Goal: Information Seeking & Learning: Learn about a topic

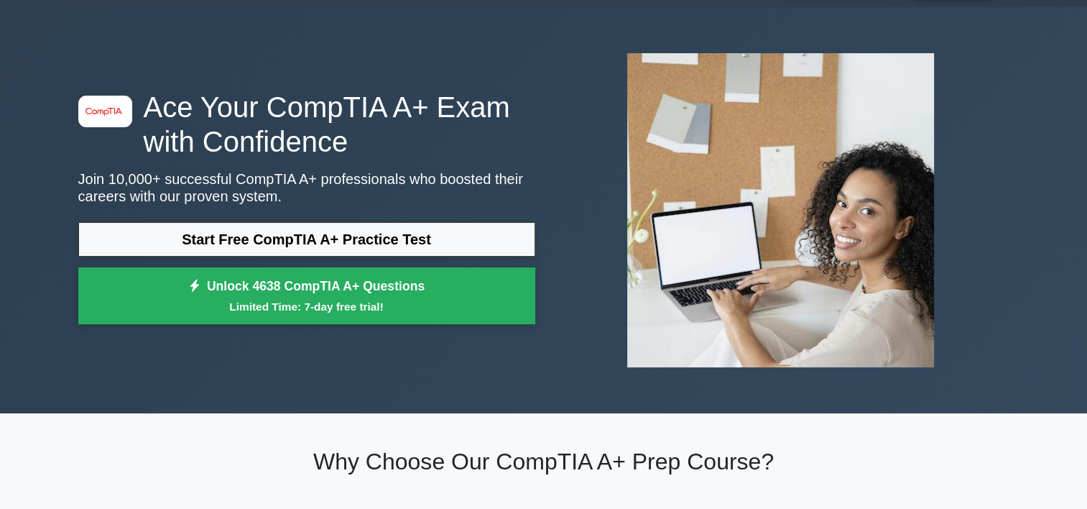
scroll to position [40, 0]
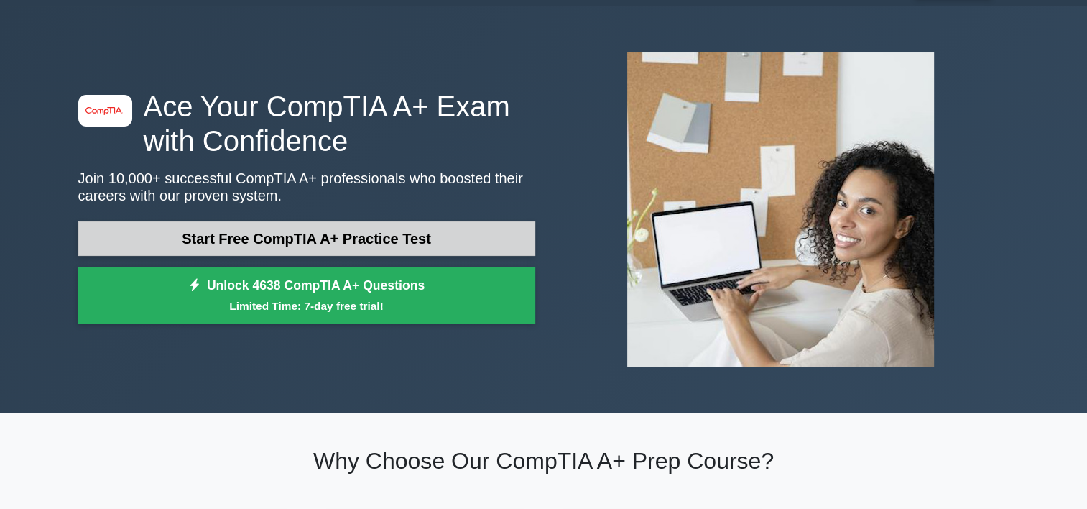
click at [417, 233] on link "Start Free CompTIA A+ Practice Test" at bounding box center [306, 238] width 457 height 34
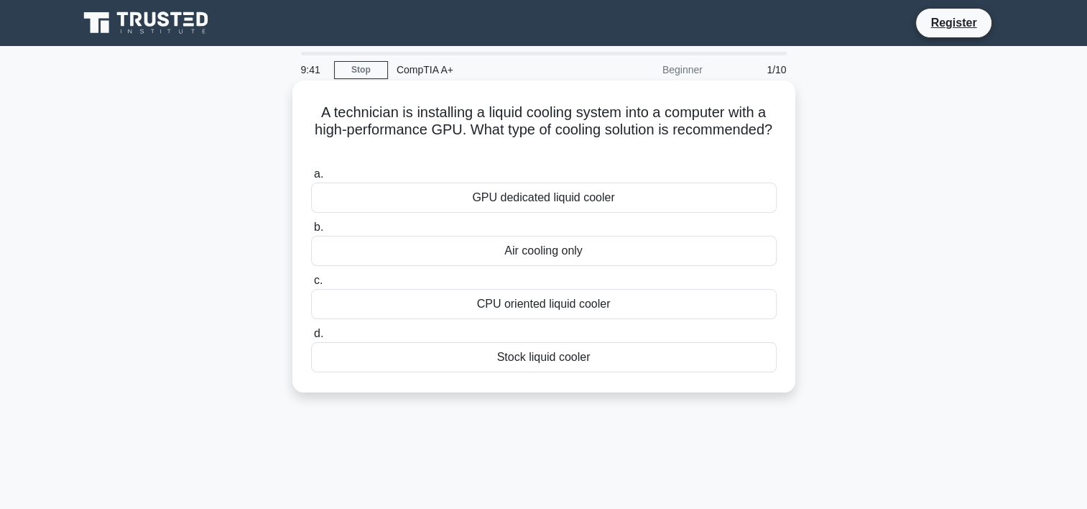
click at [645, 193] on div "GPU dedicated liquid cooler" at bounding box center [544, 197] width 466 height 30
click at [311, 179] on input "a. GPU dedicated liquid cooler" at bounding box center [311, 174] width 0 height 9
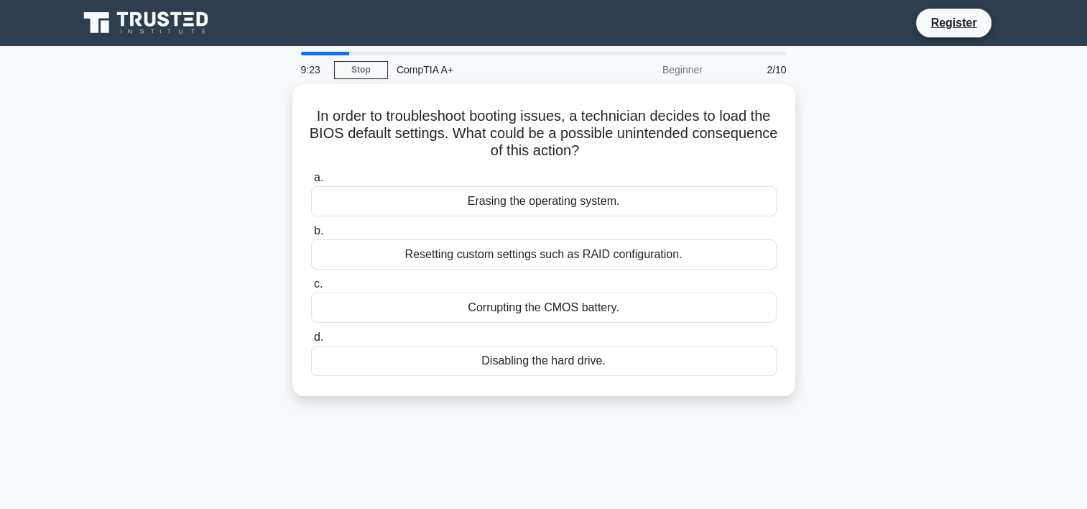
click at [645, 193] on div "Erasing the operating system." at bounding box center [544, 201] width 466 height 30
click at [311, 182] on input "a. Erasing the operating system." at bounding box center [311, 177] width 0 height 9
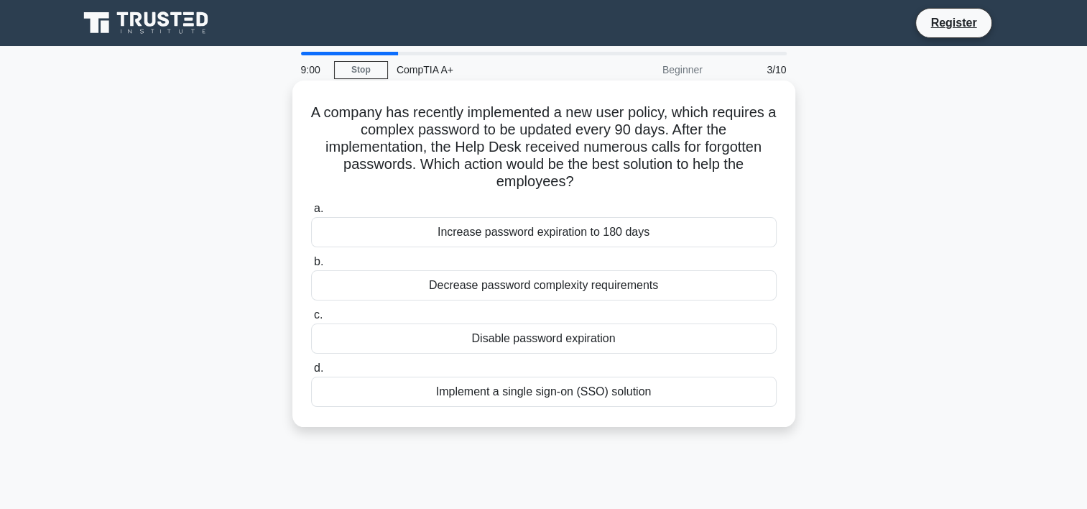
click at [628, 394] on div "Implement a single sign-on (SSO) solution" at bounding box center [544, 391] width 466 height 30
click at [311, 373] on input "d. Implement a single sign-on (SSO) solution" at bounding box center [311, 368] width 0 height 9
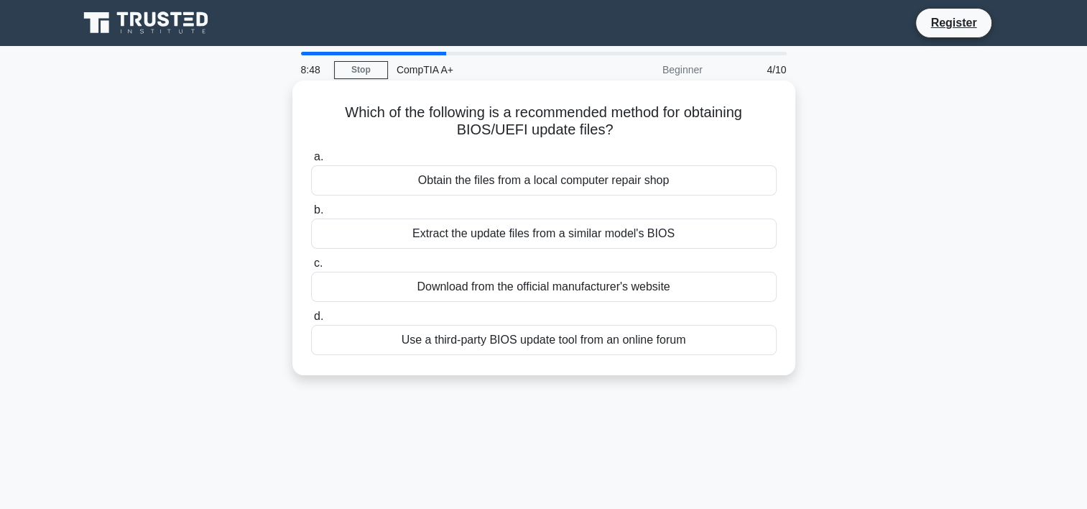
click at [591, 289] on div "Download from the official manufacturer's website" at bounding box center [544, 287] width 466 height 30
click at [311, 268] on input "c. Download from the official manufacturer's website" at bounding box center [311, 263] width 0 height 9
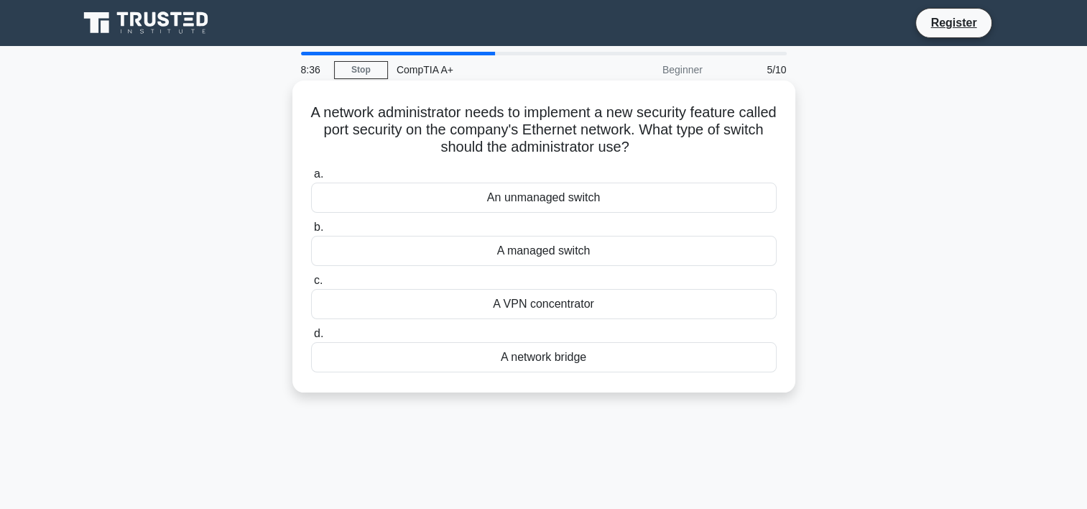
click at [598, 259] on div "A managed switch" at bounding box center [544, 251] width 466 height 30
click at [311, 232] on input "b. A managed switch" at bounding box center [311, 227] width 0 height 9
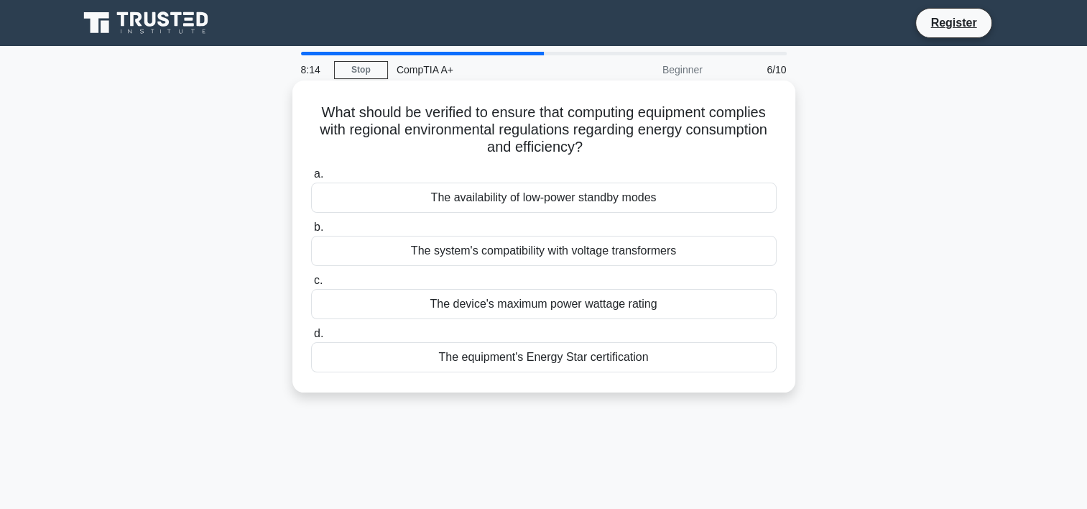
click at [620, 312] on div "The device's maximum power wattage rating" at bounding box center [544, 304] width 466 height 30
click at [311, 285] on input "c. The device's maximum power wattage rating" at bounding box center [311, 280] width 0 height 9
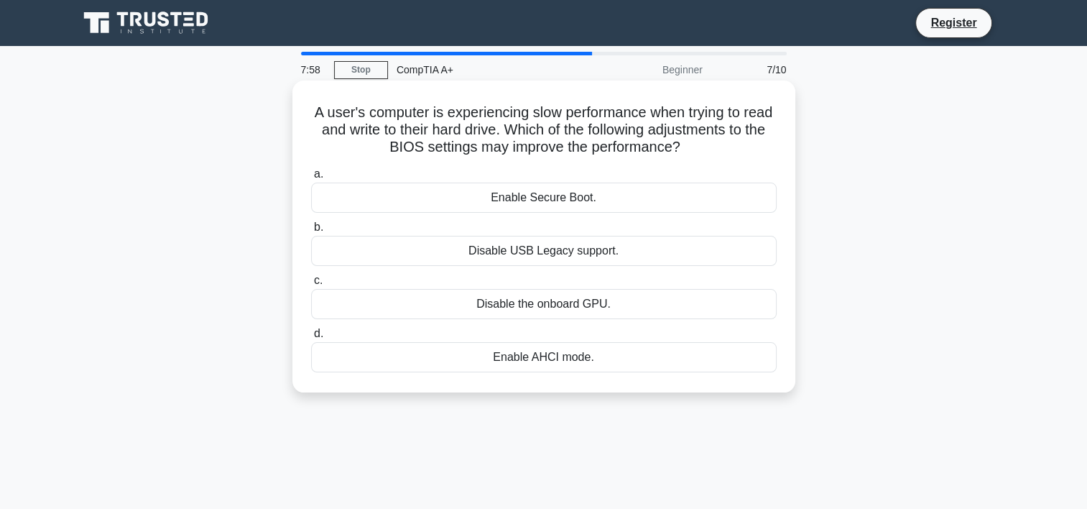
click at [571, 356] on div "Enable AHCI mode." at bounding box center [544, 357] width 466 height 30
click at [311, 338] on input "d. Enable AHCI mode." at bounding box center [311, 333] width 0 height 9
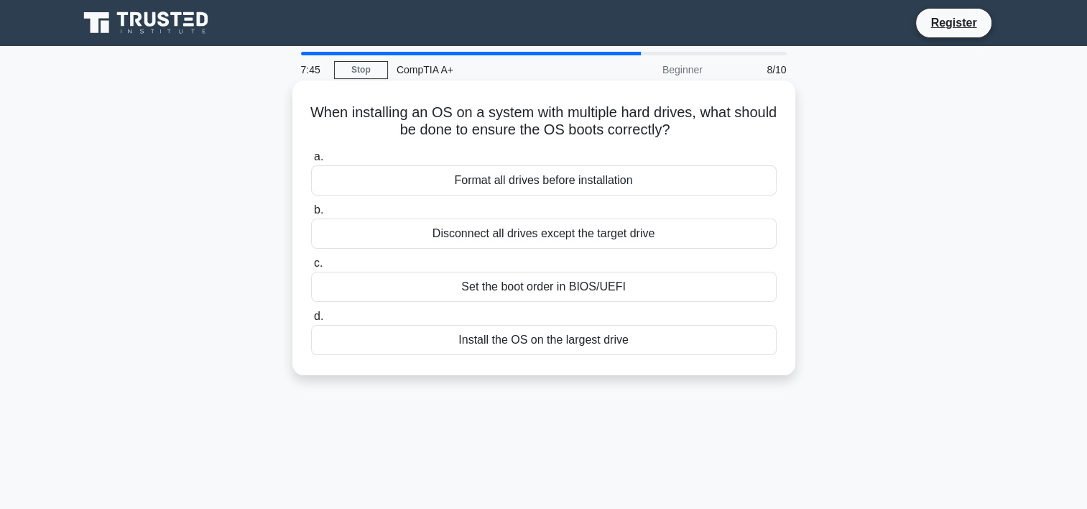
click at [621, 300] on div "Set the boot order in BIOS/UEFI" at bounding box center [544, 287] width 466 height 30
click at [311, 268] on input "c. Set the boot order in BIOS/UEFI" at bounding box center [311, 263] width 0 height 9
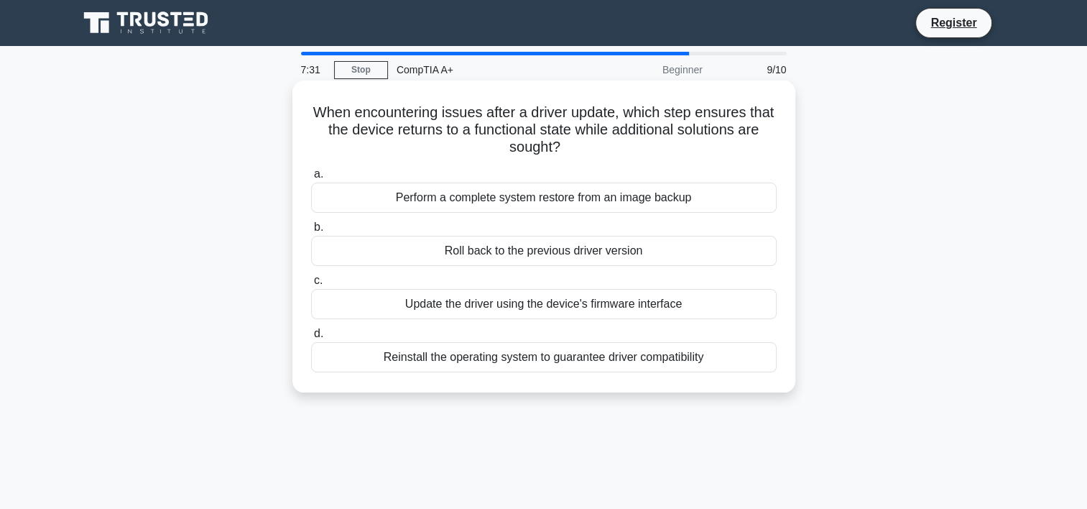
click at [700, 249] on div "Roll back to the previous driver version" at bounding box center [544, 251] width 466 height 30
click at [311, 232] on input "b. Roll back to the previous driver version" at bounding box center [311, 227] width 0 height 9
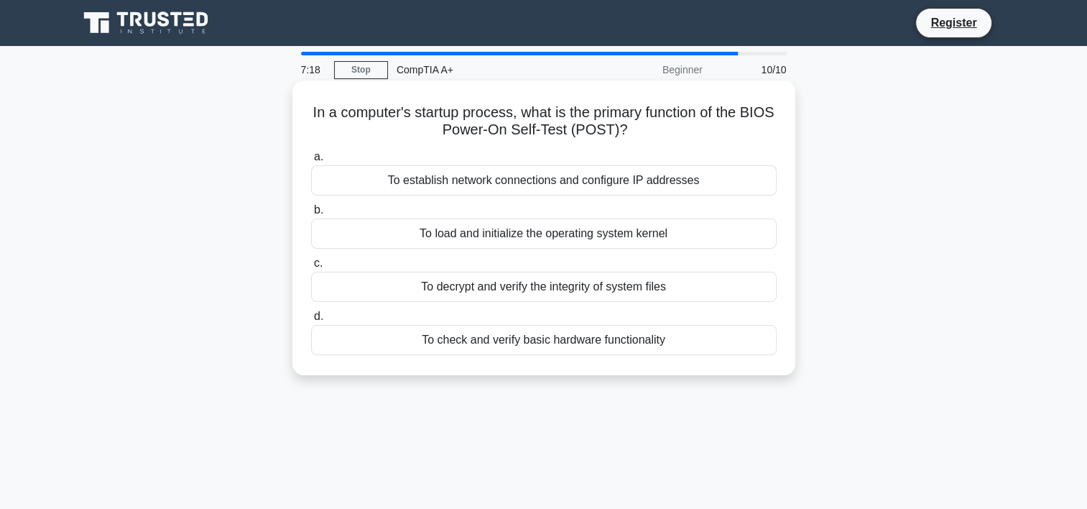
click at [671, 230] on div "To load and initialize the operating system kernel" at bounding box center [544, 233] width 466 height 30
click at [311, 215] on input "b. To load and initialize the operating system kernel" at bounding box center [311, 209] width 0 height 9
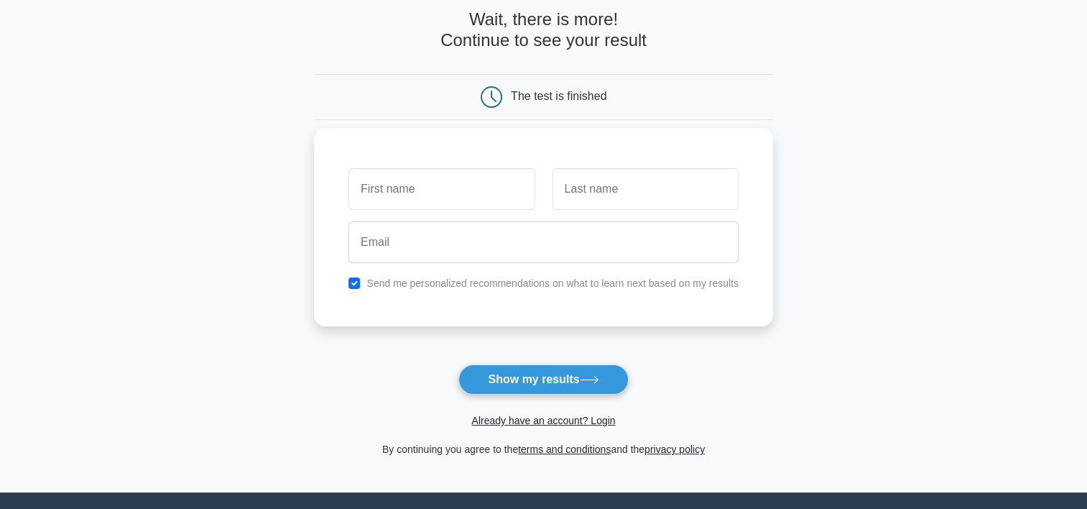
scroll to position [95, 0]
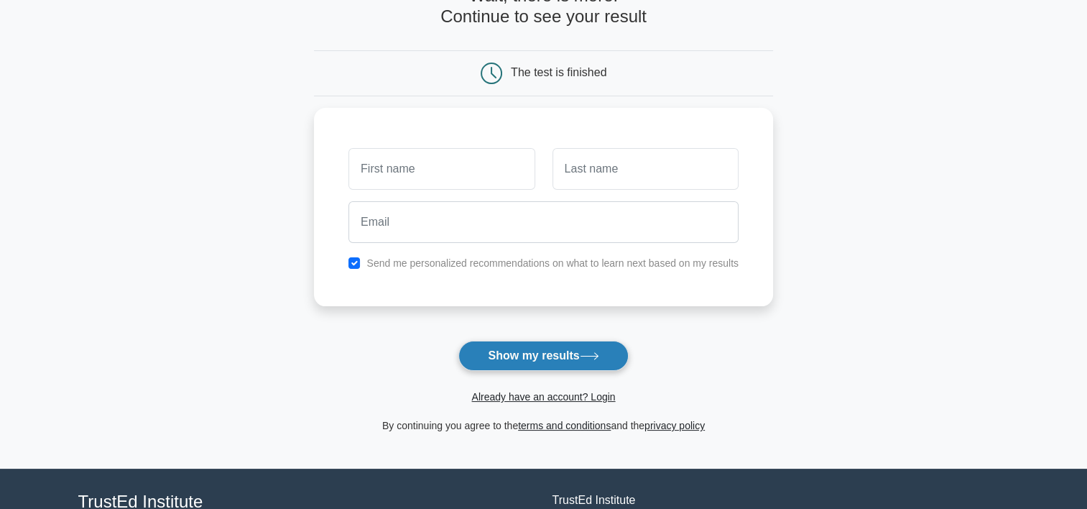
click at [601, 349] on button "Show my results" at bounding box center [543, 356] width 170 height 30
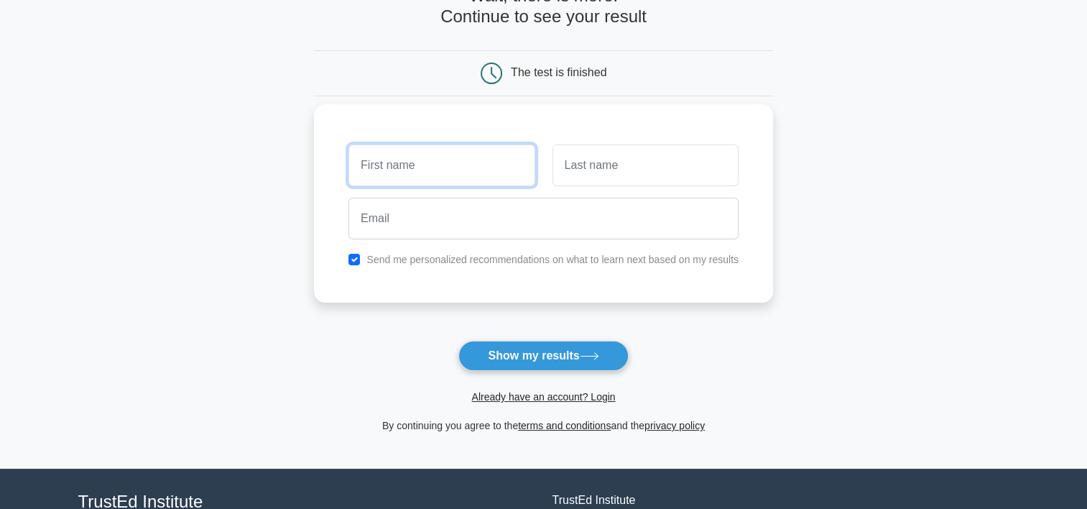
click at [448, 172] on input "text" at bounding box center [441, 165] width 186 height 42
type input "aaaaa"
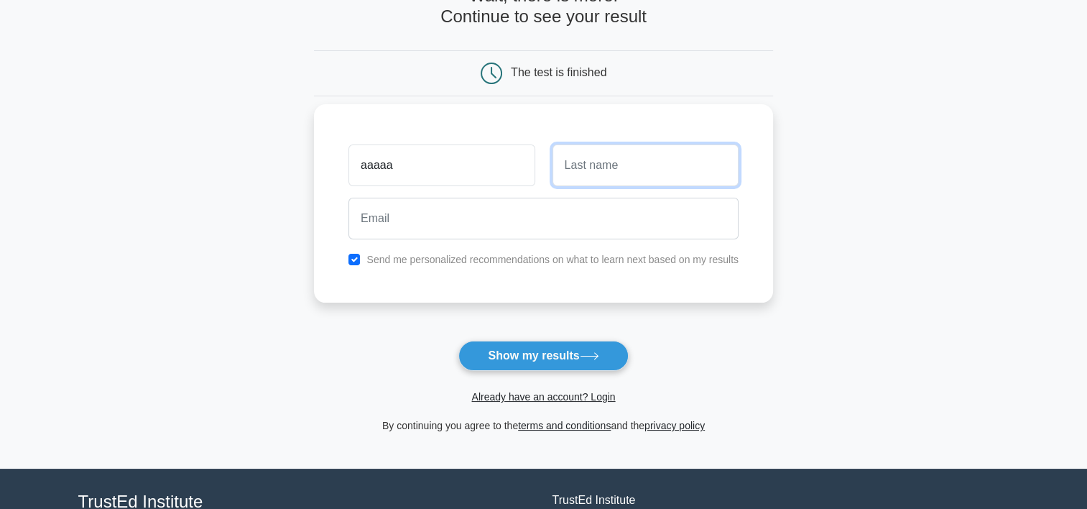
click at [578, 172] on input "text" at bounding box center [645, 165] width 186 height 42
type input "azzz"
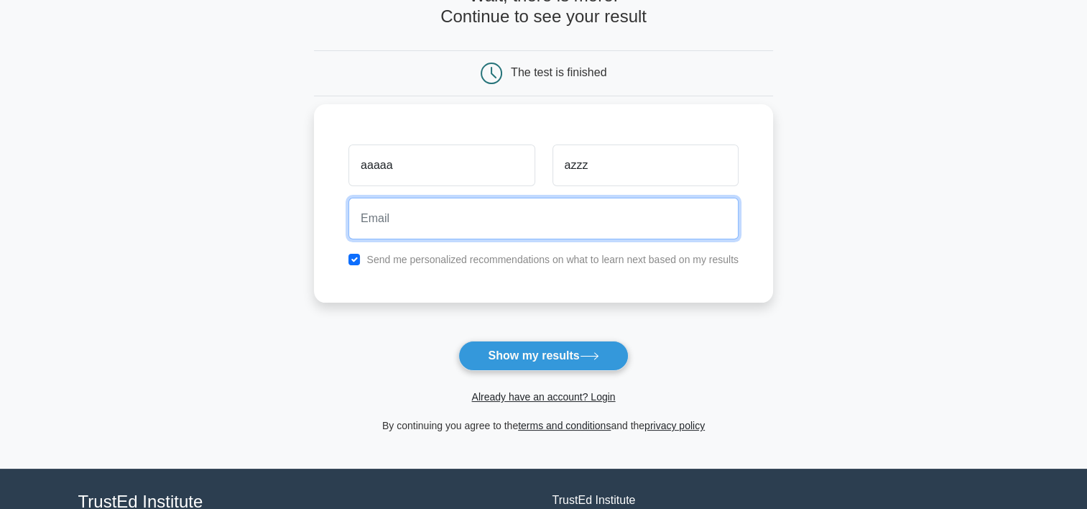
click at [530, 223] on input "email" at bounding box center [543, 219] width 390 height 42
click at [385, 218] on input "azz^gmail.com" at bounding box center [543, 219] width 390 height 42
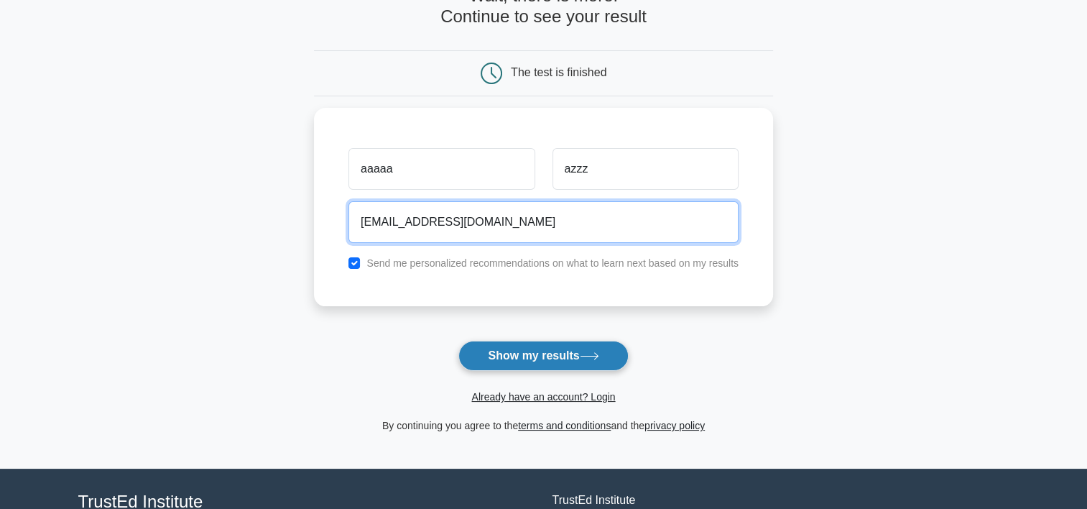
drag, startPoint x: 385, startPoint y: 218, endPoint x: 499, endPoint y: 345, distance: 170.4
click at [499, 345] on form "Wait, there is more! Continue to see your result The test is finished aaaaa azzz" at bounding box center [543, 210] width 459 height 448
type input "azz@gmail.com"
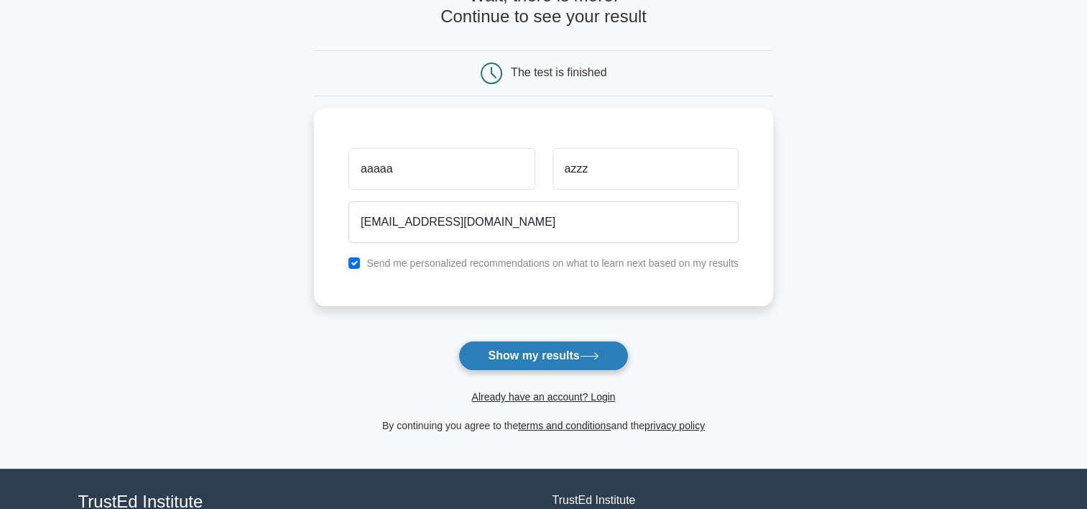
click at [499, 345] on button "Show my results" at bounding box center [543, 356] width 170 height 30
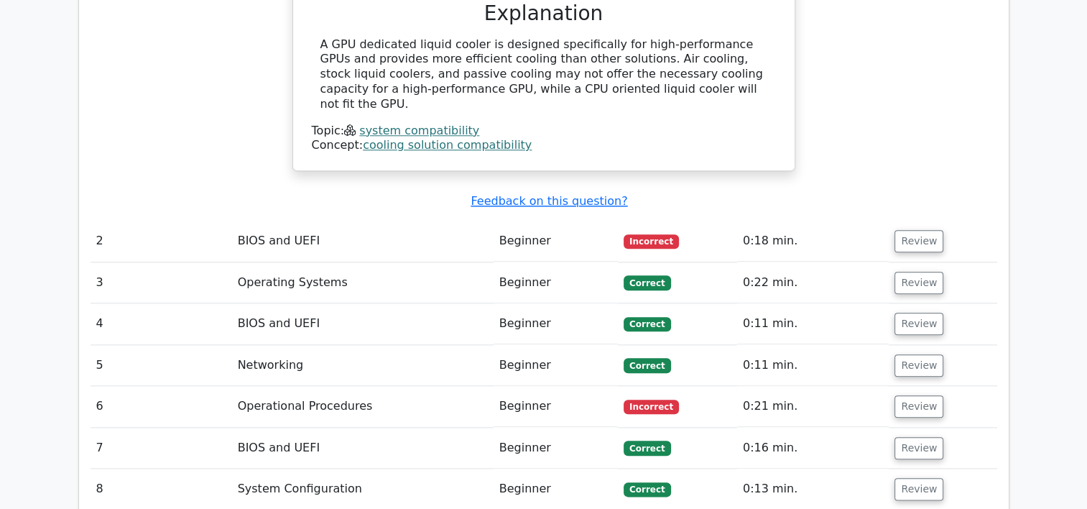
scroll to position [1553, 0]
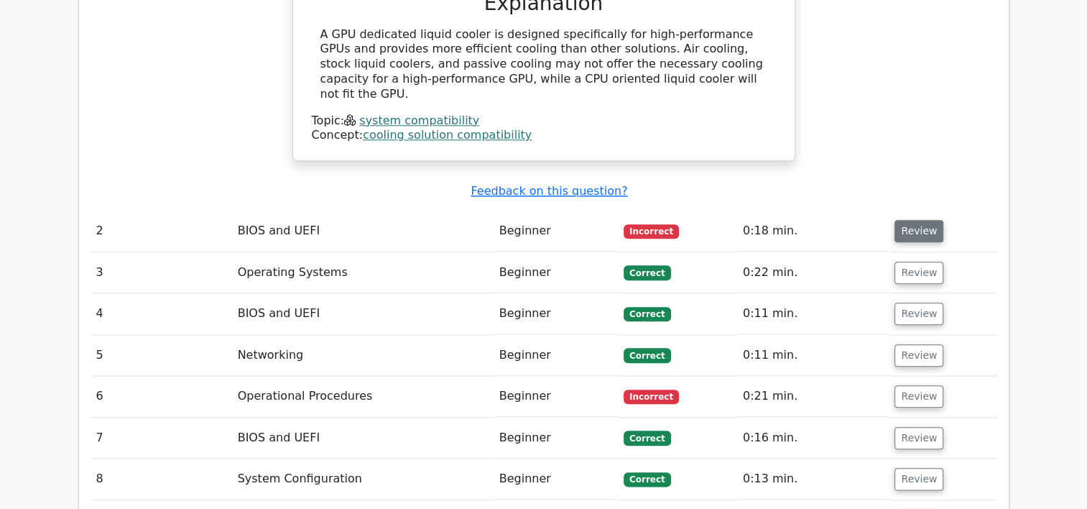
click at [926, 220] on button "Review" at bounding box center [918, 231] width 49 height 22
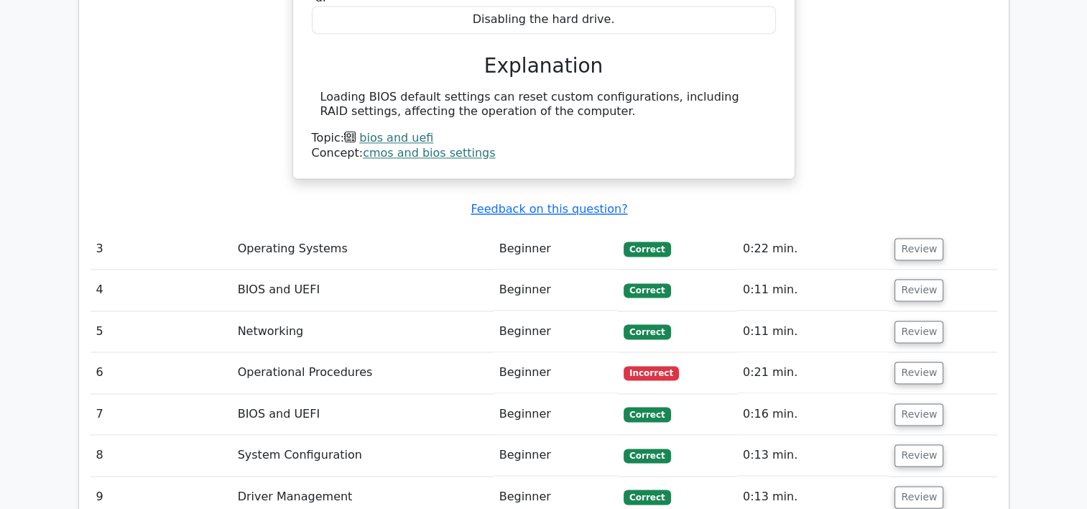
scroll to position [2044, 0]
click at [908, 361] on button "Review" at bounding box center [918, 372] width 49 height 22
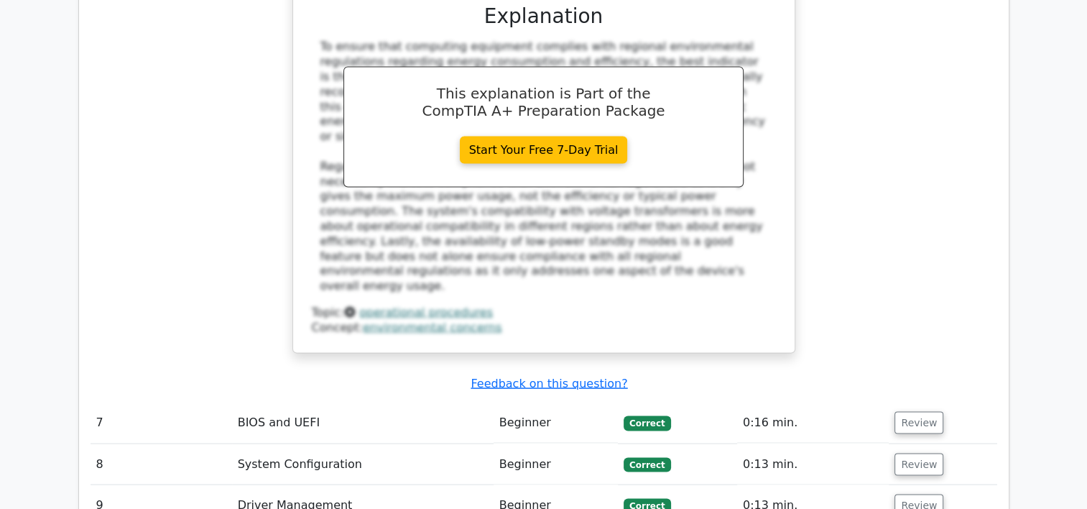
scroll to position [2726, 0]
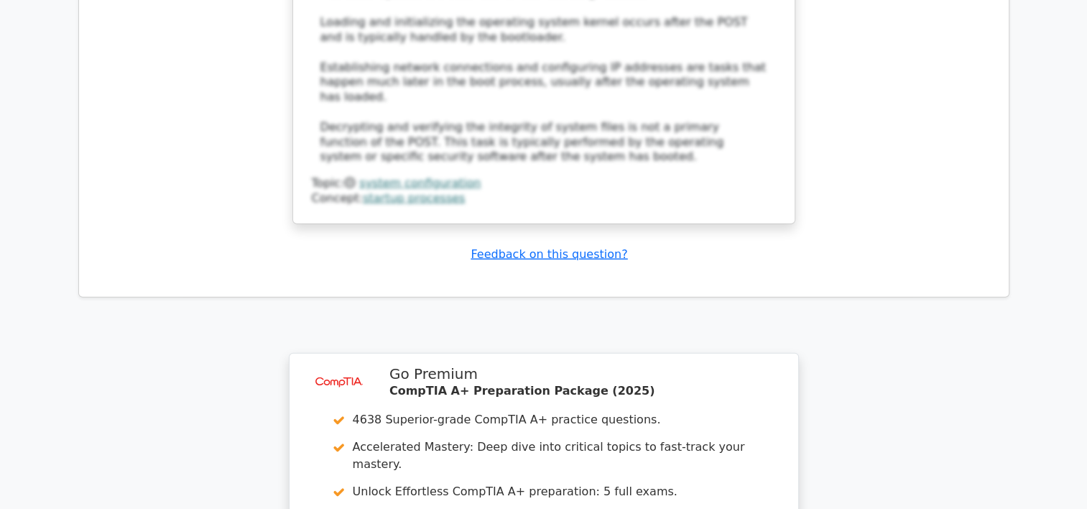
scroll to position [3754, 0]
